Goal: Information Seeking & Learning: Learn about a topic

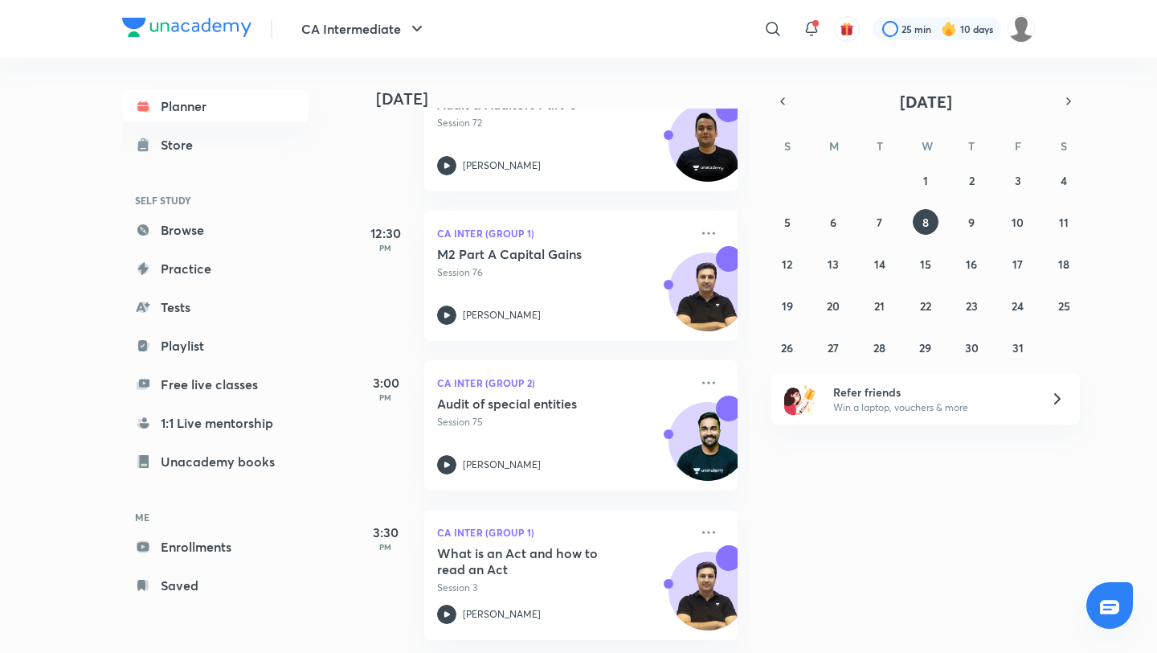
scroll to position [720, 0]
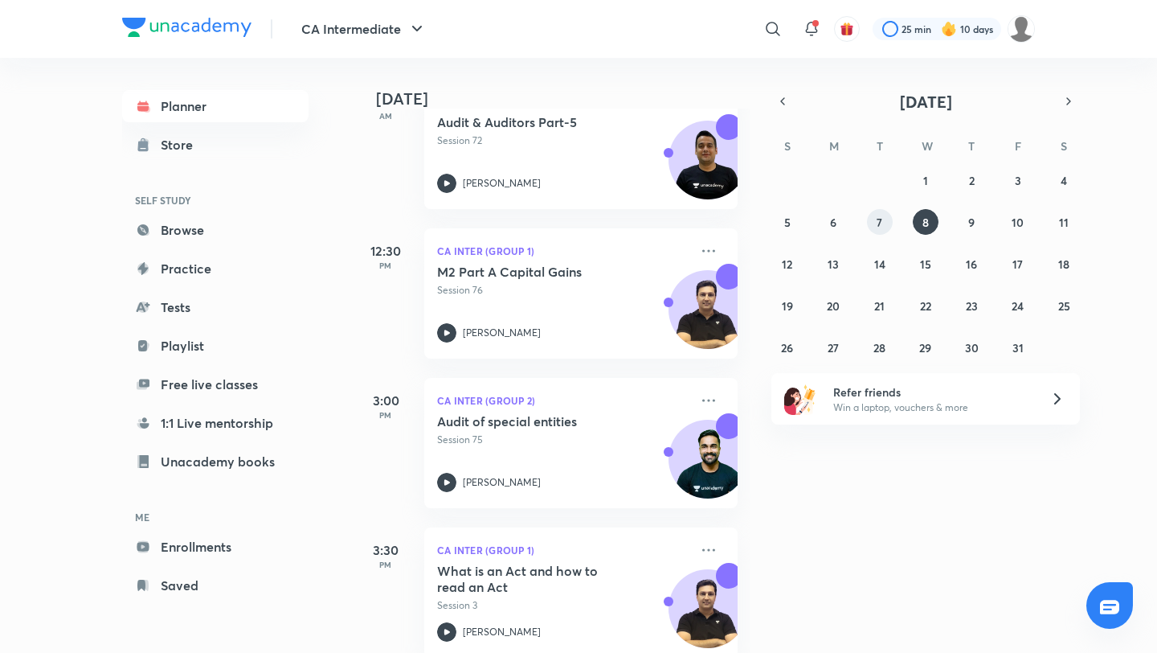
click at [878, 223] on abbr "7" at bounding box center [880, 222] width 6 height 15
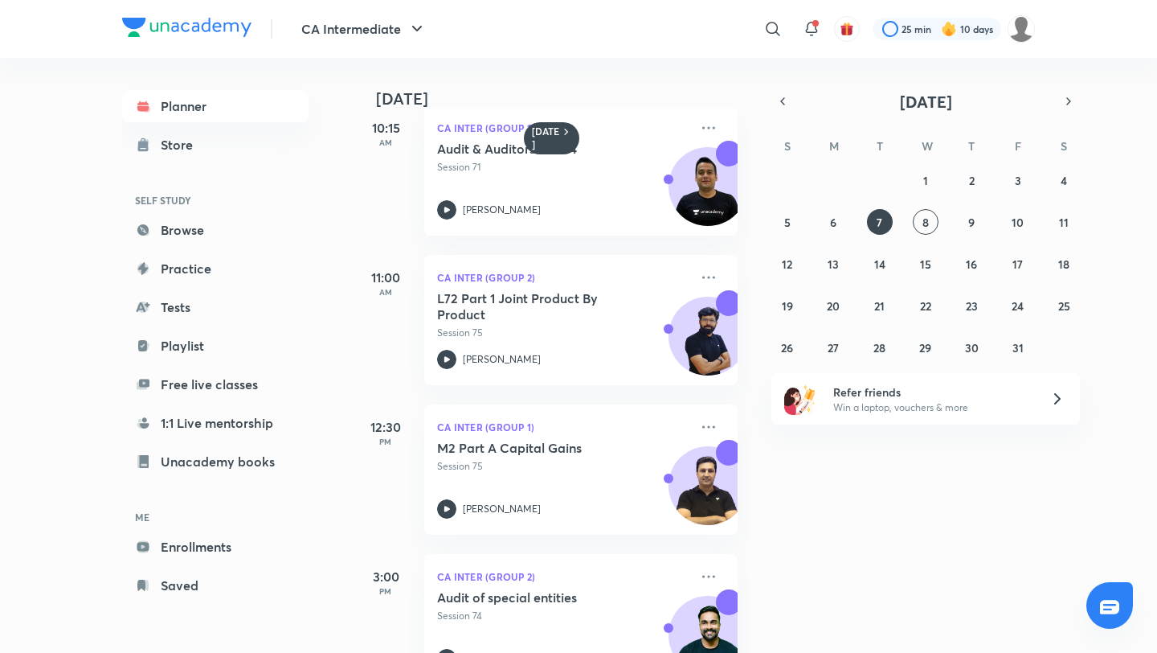
scroll to position [516, 0]
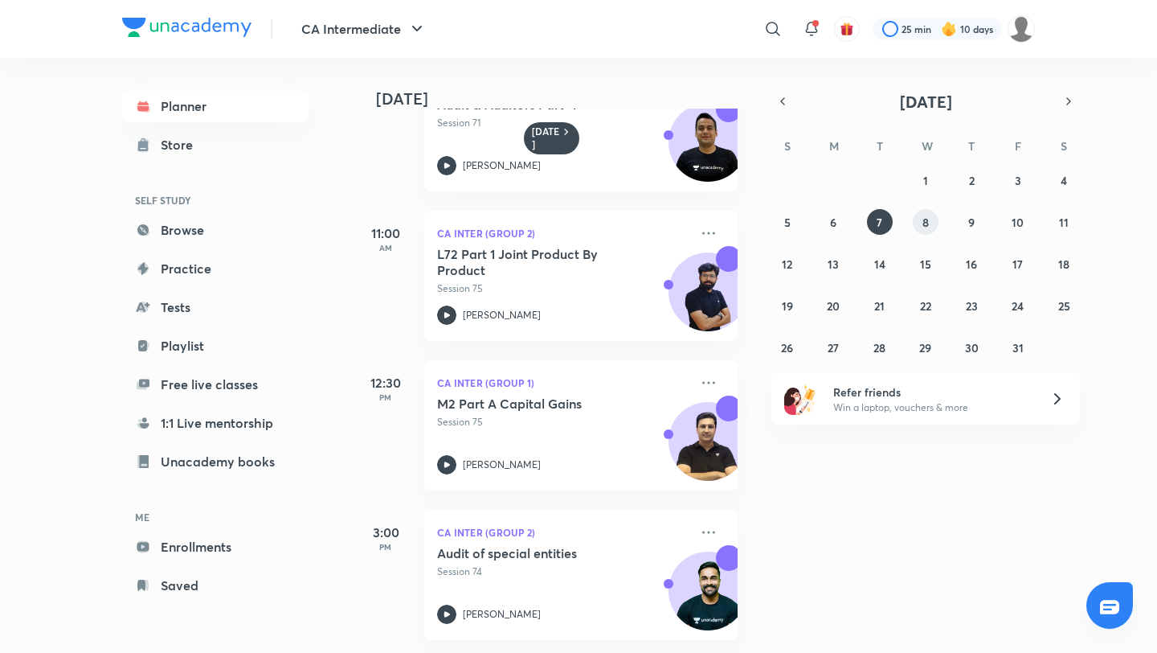
click at [927, 231] on button "8" at bounding box center [926, 222] width 26 height 26
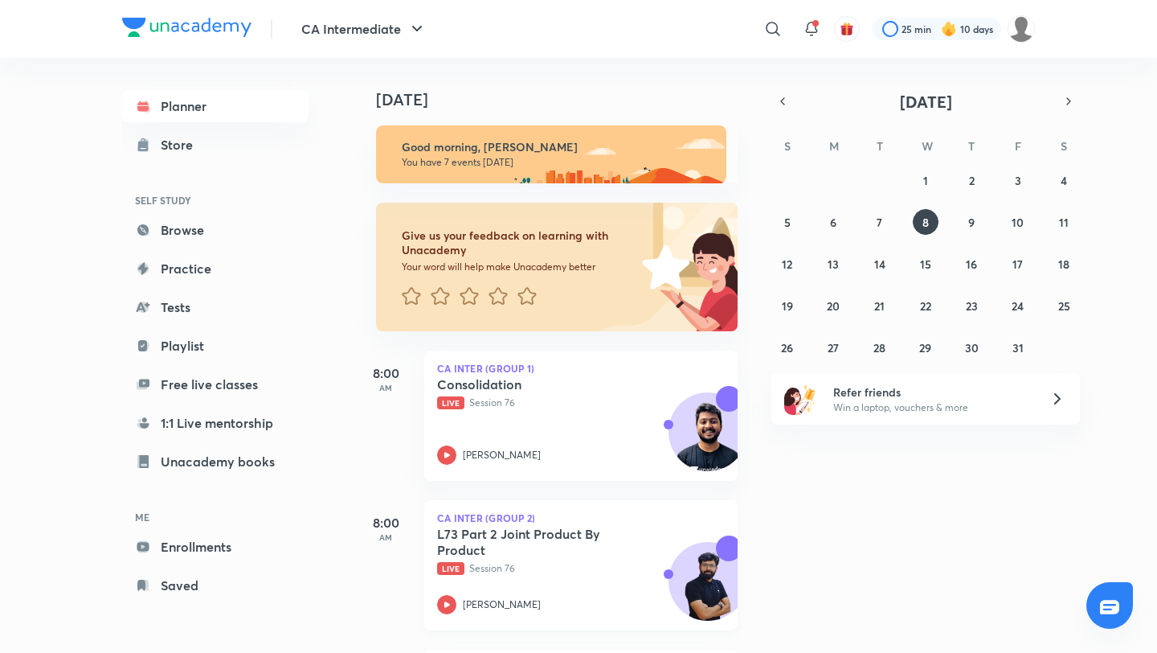
scroll to position [738, 0]
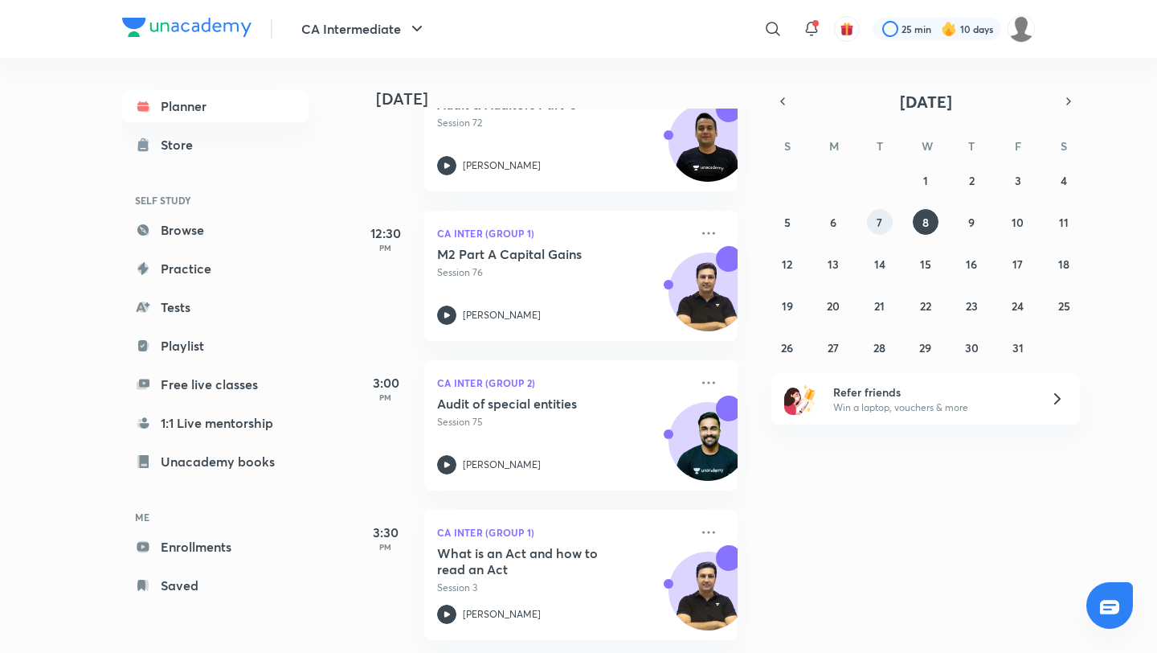
click at [883, 221] on button "7" at bounding box center [880, 222] width 26 height 26
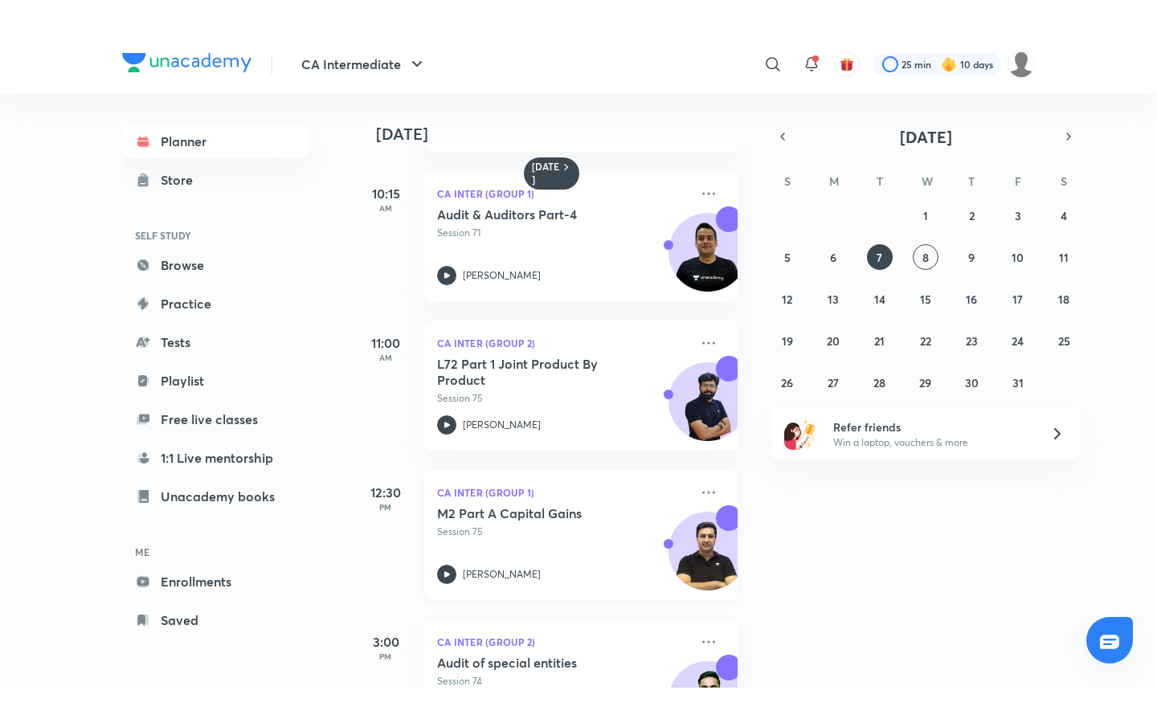
scroll to position [449, 0]
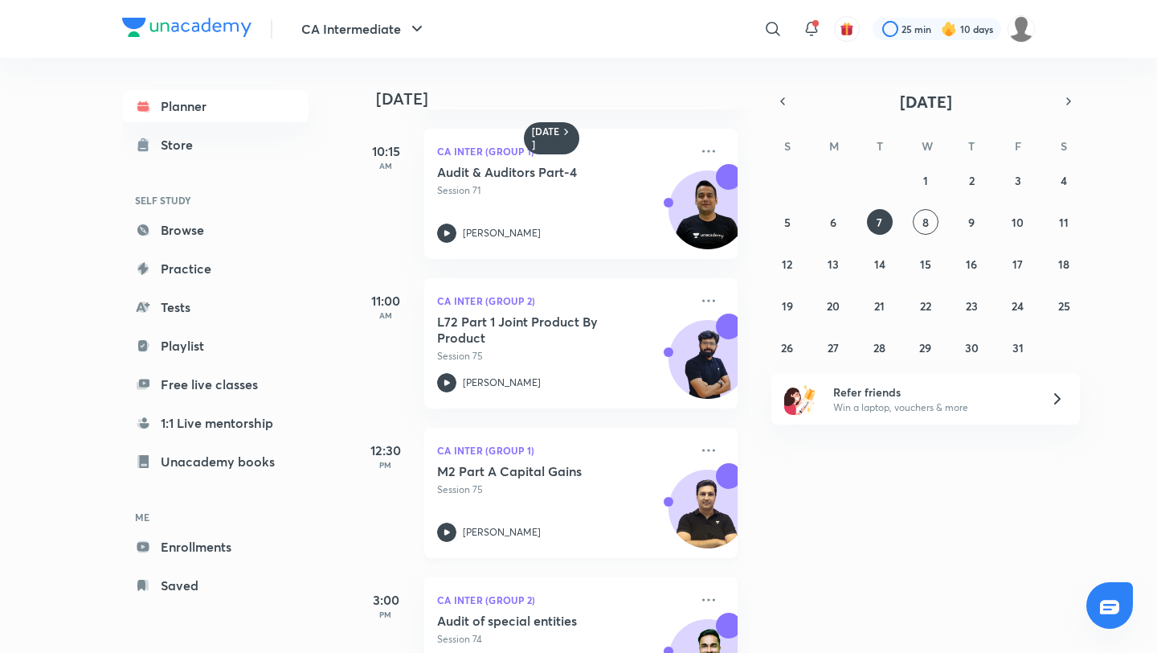
click at [574, 488] on p "Session 75" at bounding box center [563, 489] width 252 height 14
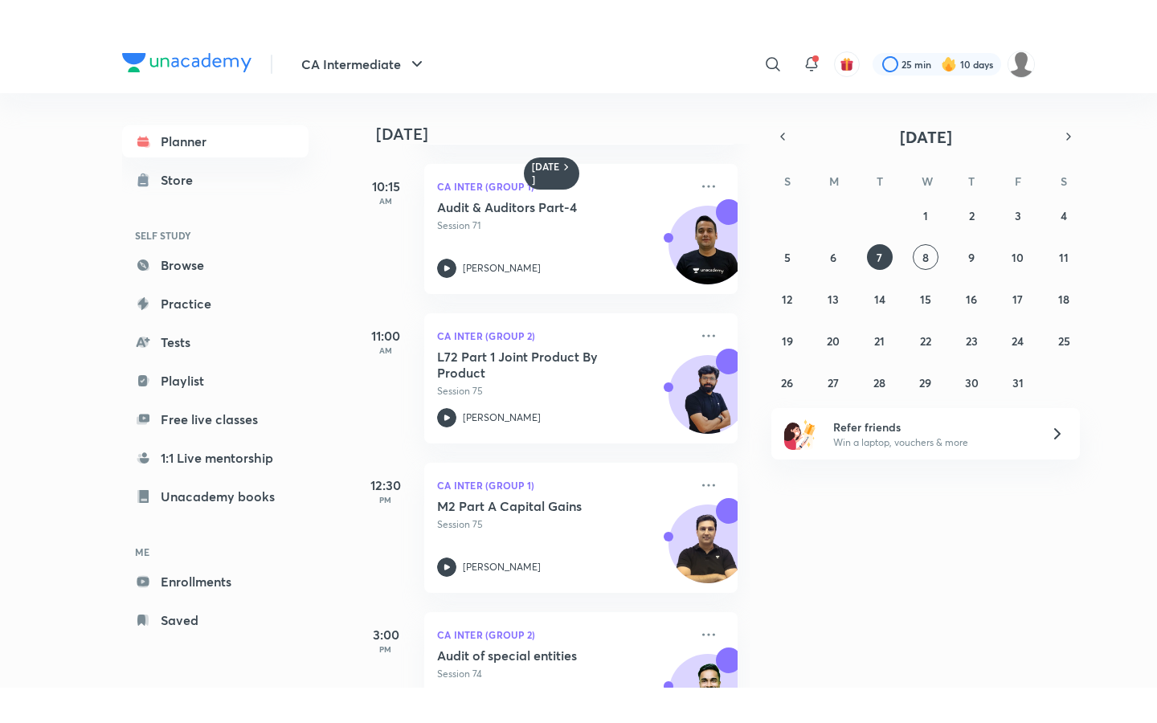
scroll to position [445, 0]
